Goal: Information Seeking & Learning: Check status

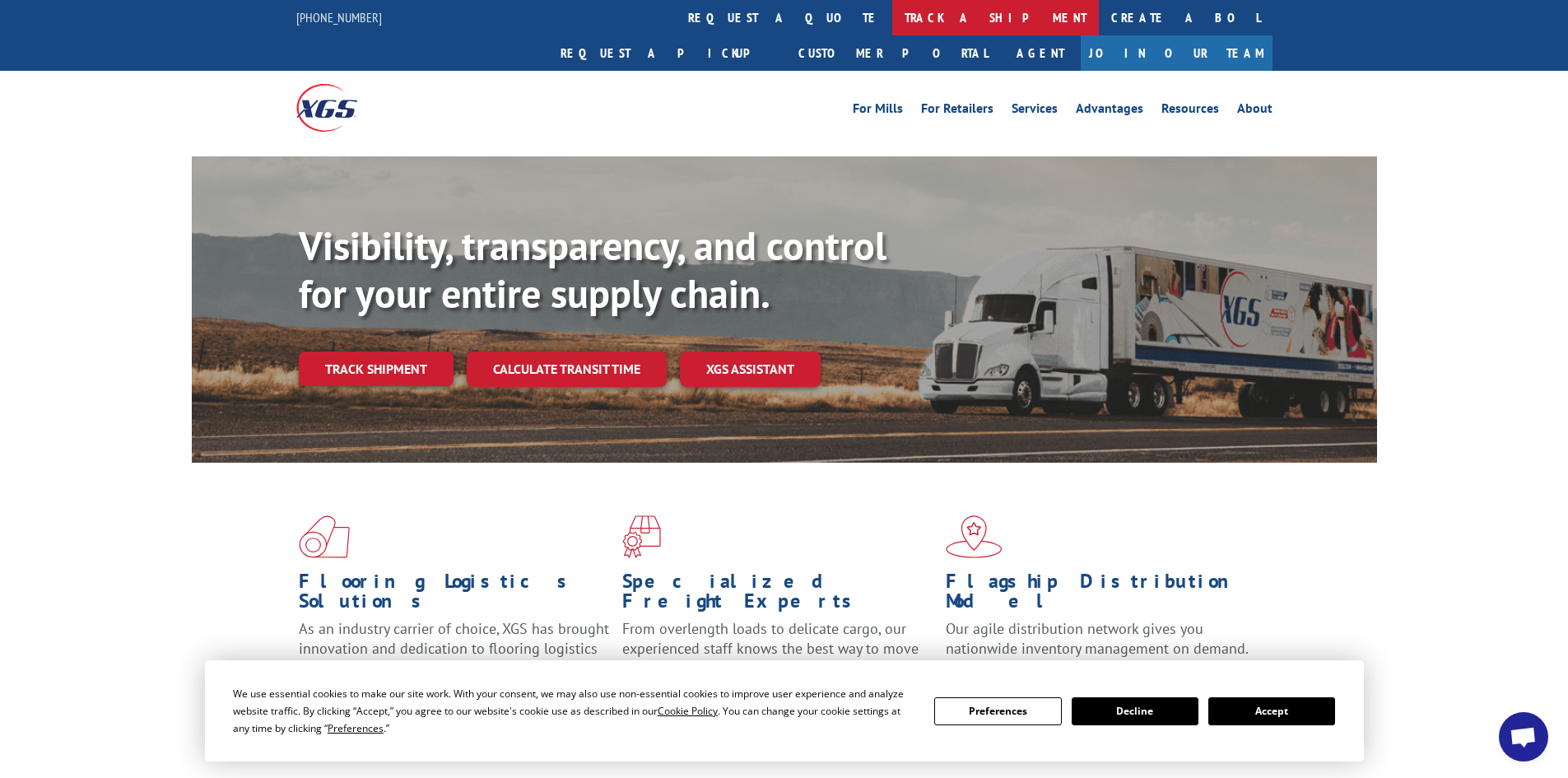
click at [892, 9] on link "track a shipment" at bounding box center [995, 17] width 207 height 35
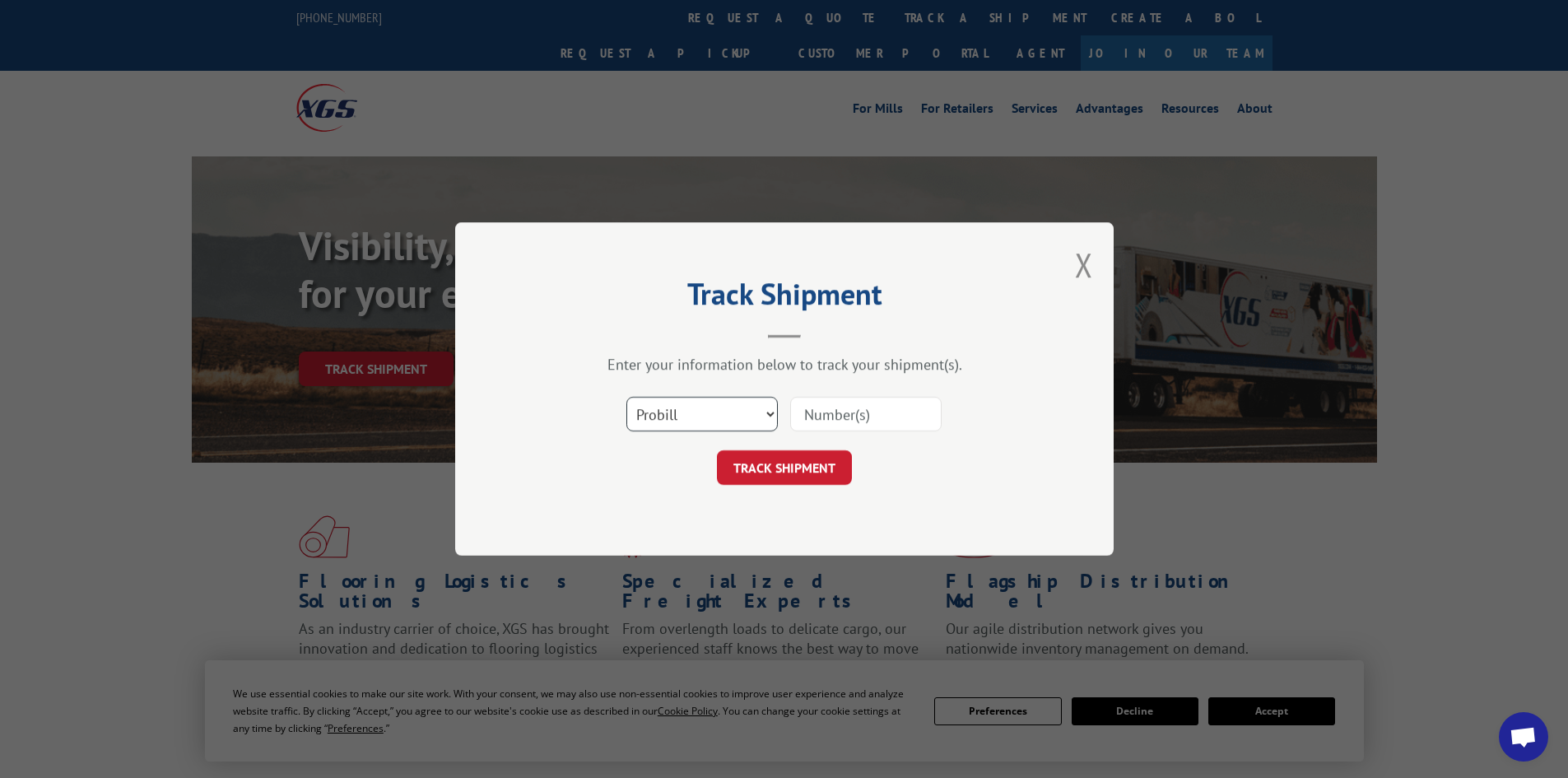
click at [753, 413] on select "Select category... Probill BOL PO" at bounding box center [703, 414] width 152 height 35
select select "bol"
click at [627, 397] on select "Select category... Probill BOL PO" at bounding box center [703, 414] width 152 height 35
click at [817, 418] on input at bounding box center [866, 414] width 152 height 35
paste input "7048696"
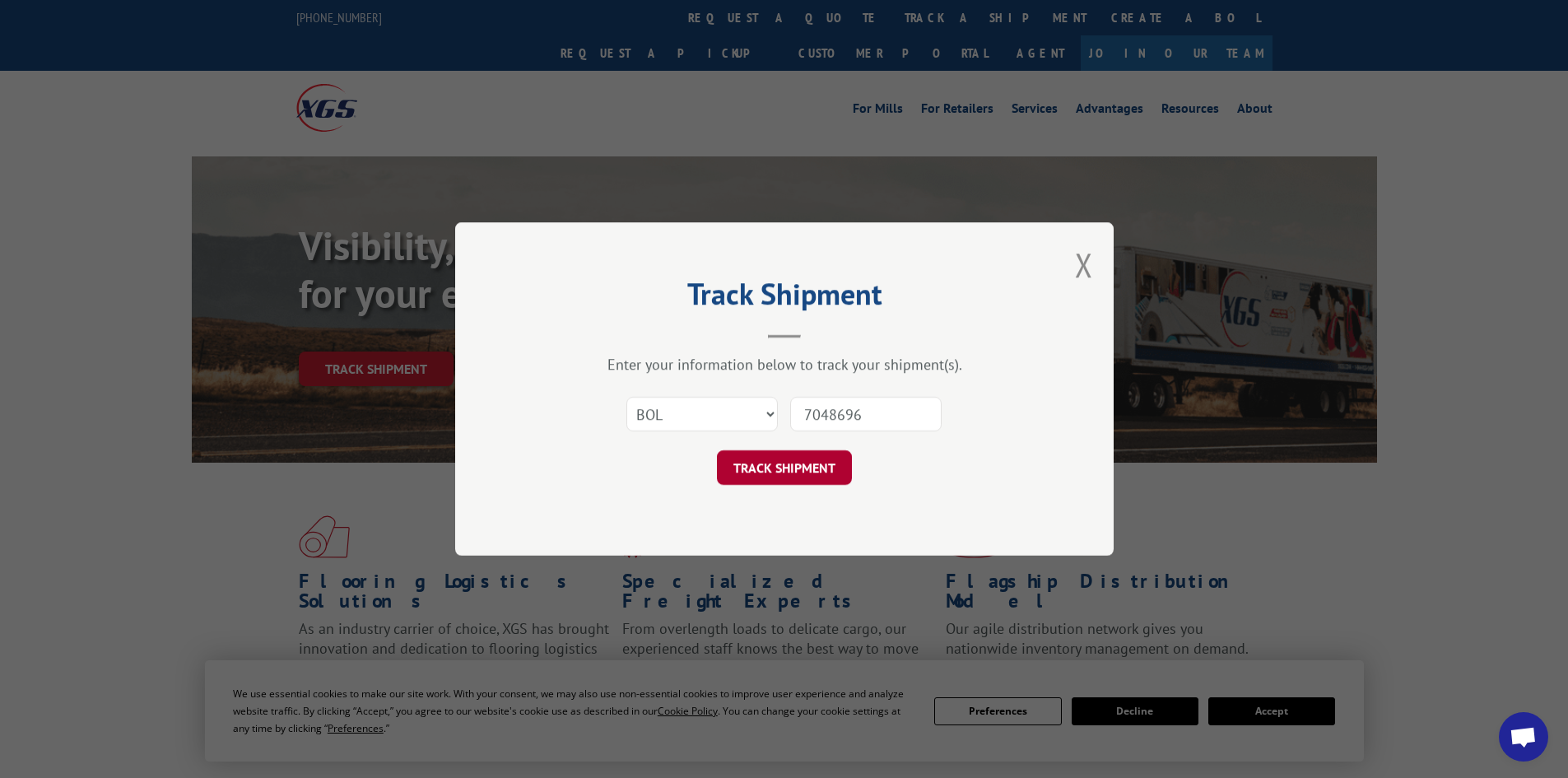
type input "7048696"
click at [809, 474] on button "TRACK SHIPMENT" at bounding box center [784, 468] width 135 height 35
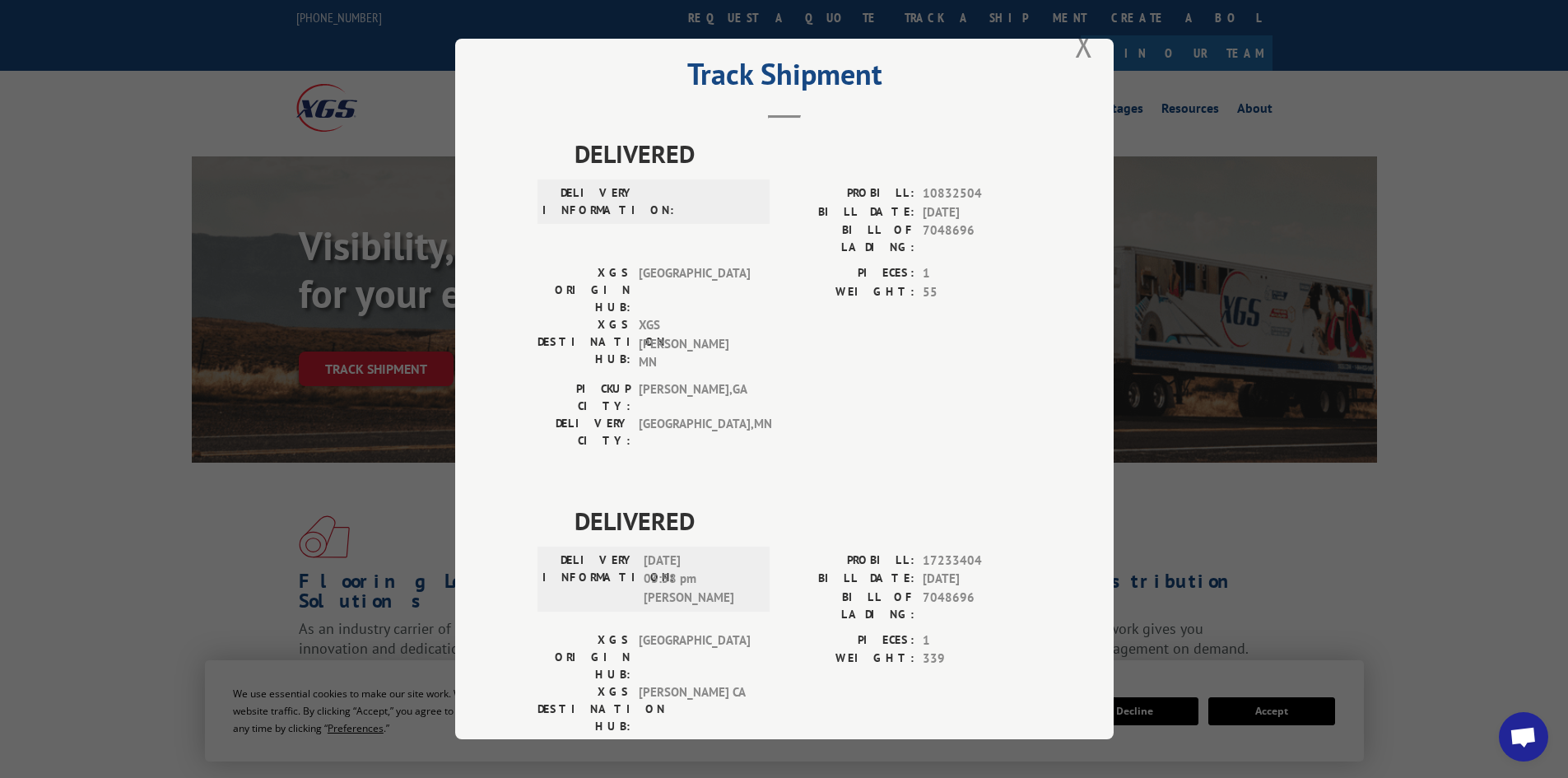
click at [1066, 42] on div "Track Shipment DELIVERED DELIVERY INFORMATION: PROBILL: 10832504 BILL DATE: [DA…" at bounding box center [784, 389] width 659 height 701
click at [1075, 46] on button "Close modal" at bounding box center [1084, 45] width 18 height 44
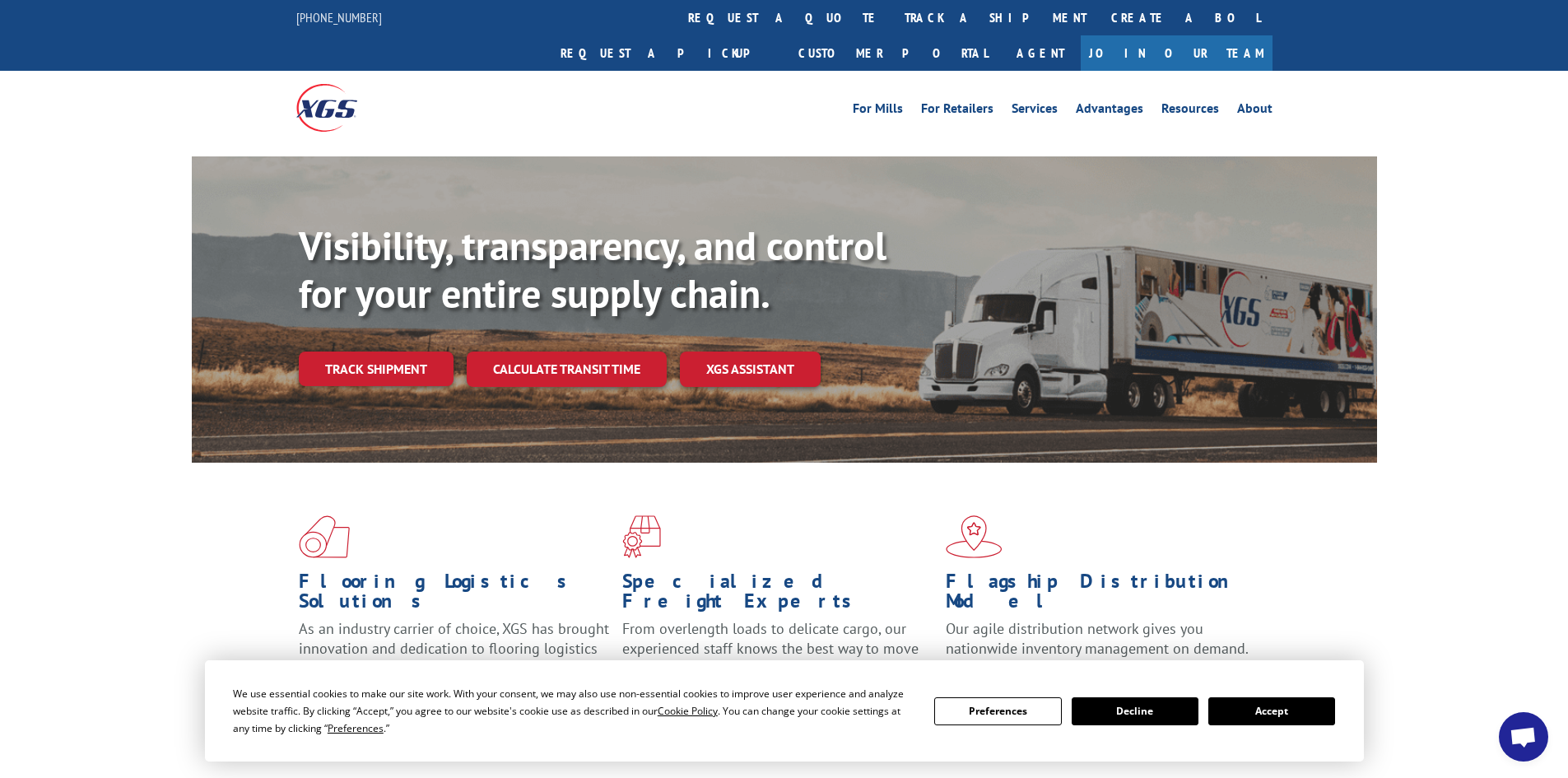
click at [1436, 156] on div "Visibility, transparency, and control for your entire supply chain. Track shipm…" at bounding box center [784, 325] width 1568 height 339
click at [892, 15] on link "track a shipment" at bounding box center [995, 17] width 207 height 35
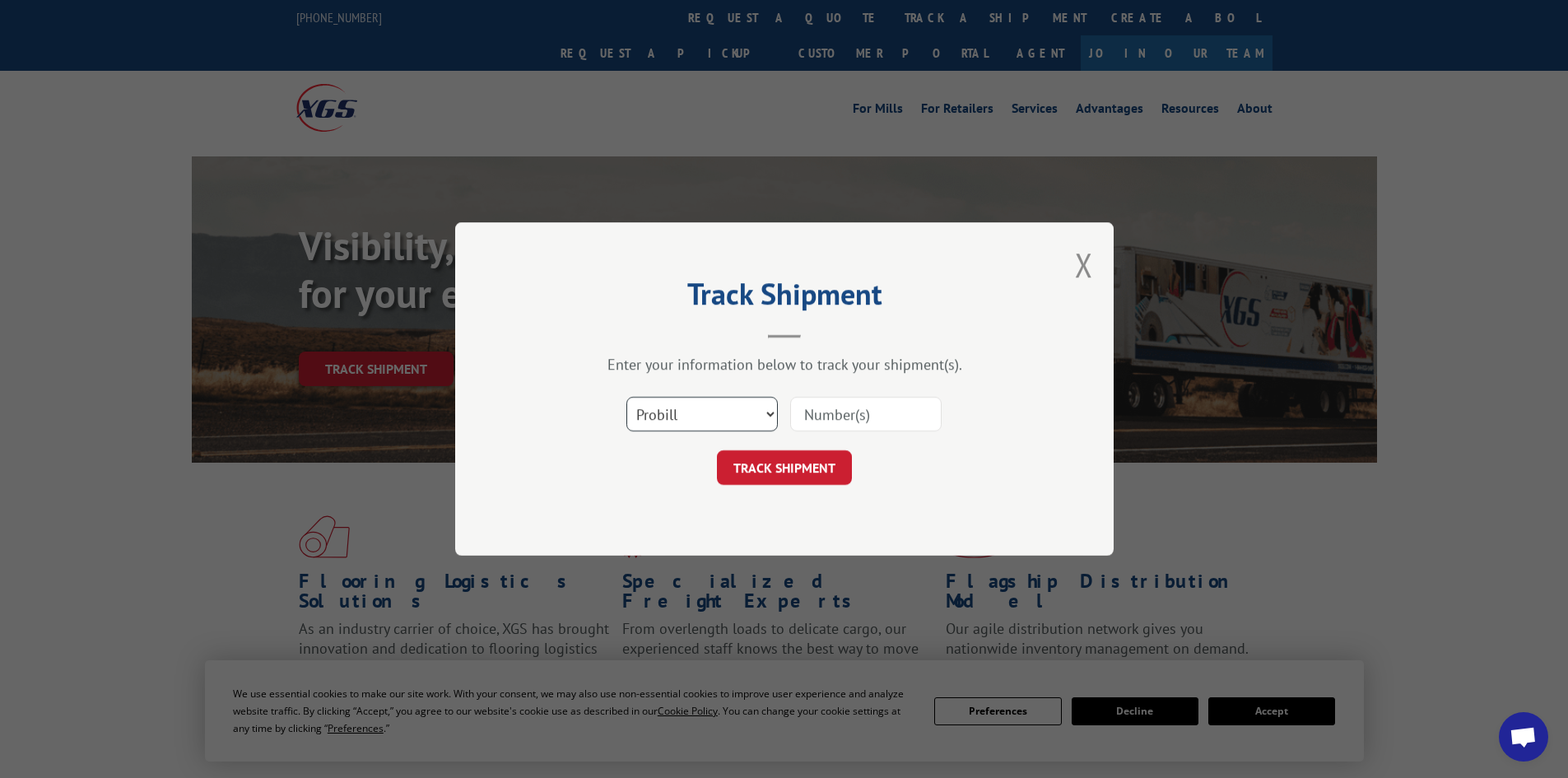
click at [721, 418] on select "Select category... Probill BOL PO" at bounding box center [703, 414] width 152 height 35
select select "bol"
click at [627, 397] on select "Select category... Probill BOL PO" at bounding box center [703, 414] width 152 height 35
click at [833, 422] on input at bounding box center [866, 414] width 152 height 35
paste input "7052463"
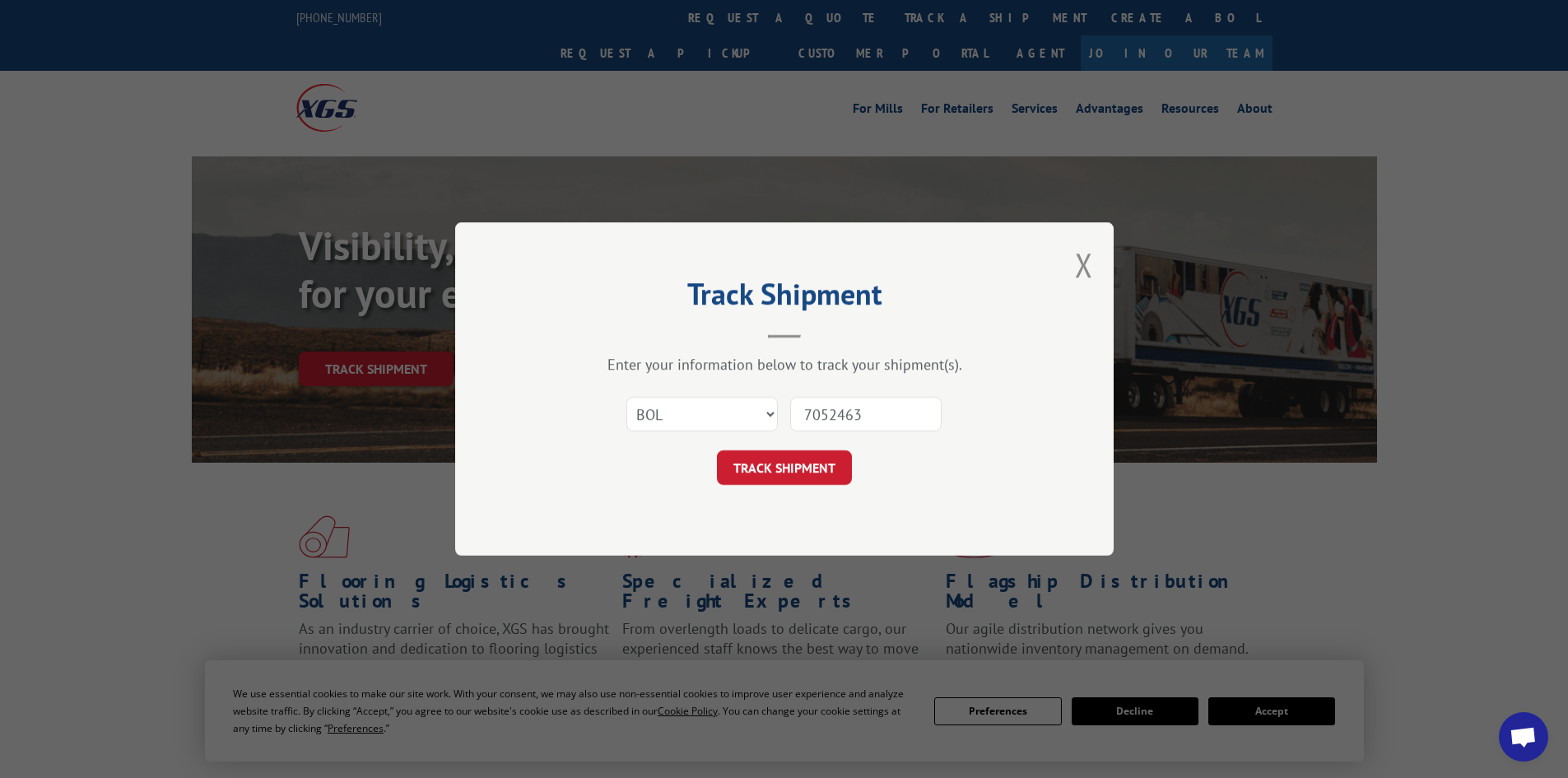
type input "7052463"
click at [717, 451] on button "TRACK SHIPMENT" at bounding box center [784, 468] width 135 height 35
